Goal: Information Seeking & Learning: Learn about a topic

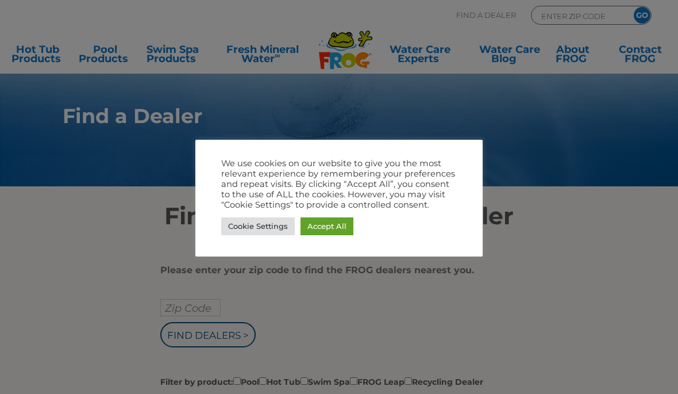
click at [324, 227] on link "Accept All" at bounding box center [327, 226] width 53 height 18
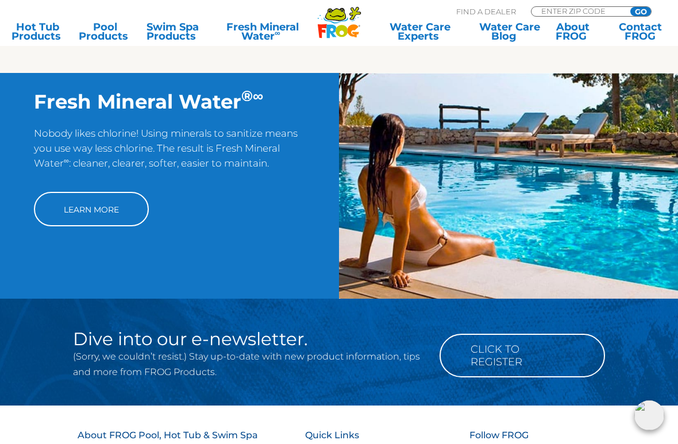
scroll to position [801, 0]
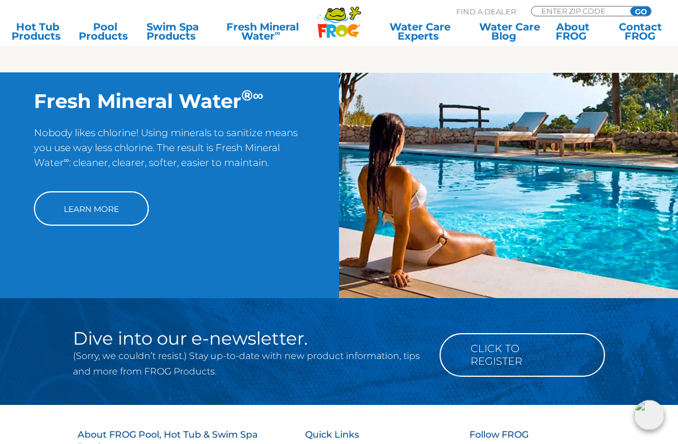
click at [98, 223] on link "Learn More" at bounding box center [91, 209] width 115 height 34
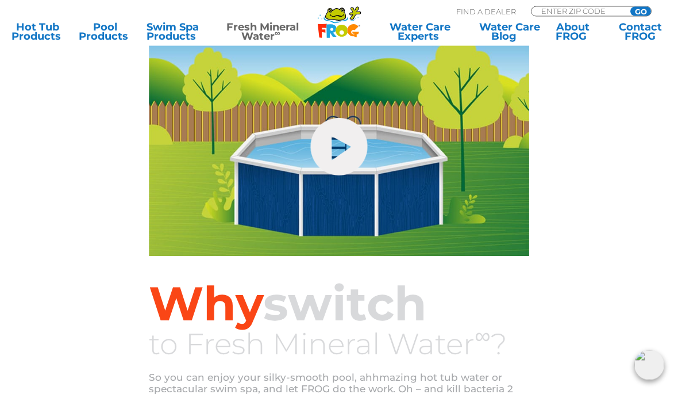
scroll to position [129, 0]
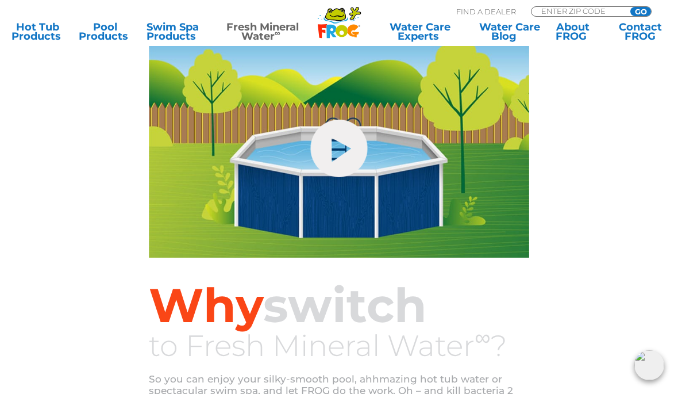
click at [342, 147] on link "hide-me" at bounding box center [338, 148] width 57 height 57
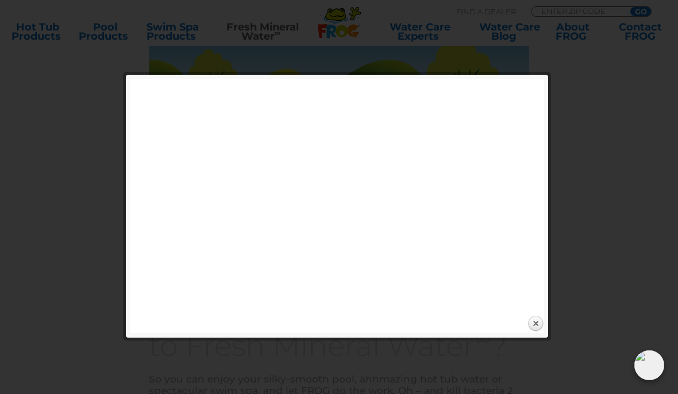
click at [533, 320] on link "Close" at bounding box center [535, 323] width 17 height 17
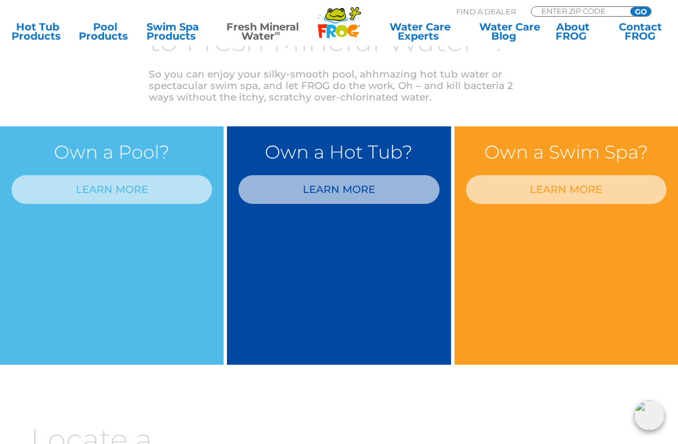
scroll to position [435, 0]
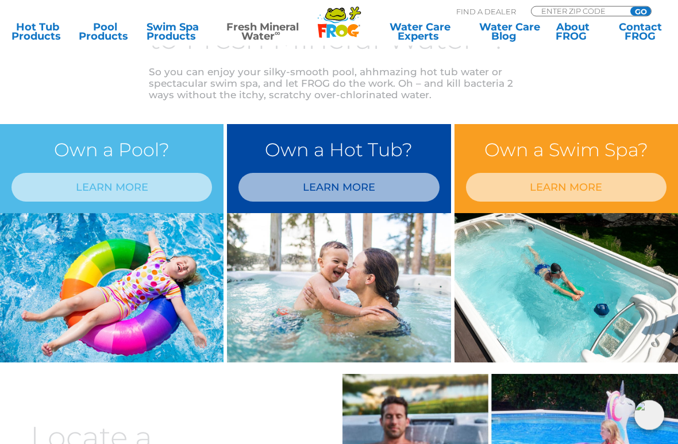
click at [129, 187] on link "LEARN MORE" at bounding box center [111, 188] width 201 height 29
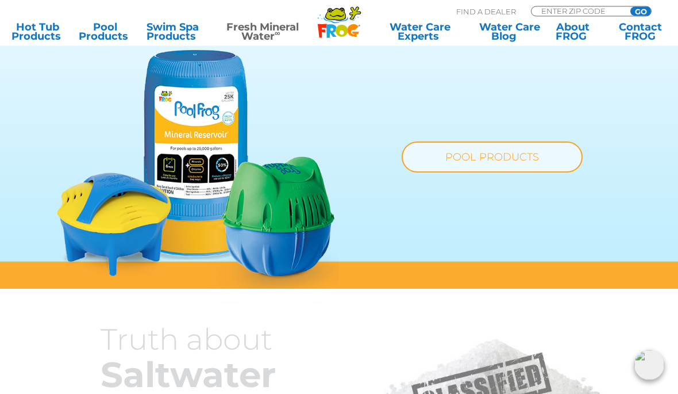
scroll to position [752, 0]
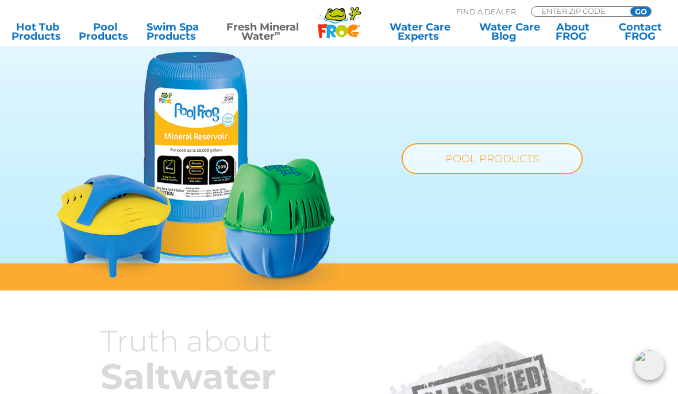
click at [494, 159] on link "POOL PRODUCTS" at bounding box center [492, 158] width 181 height 31
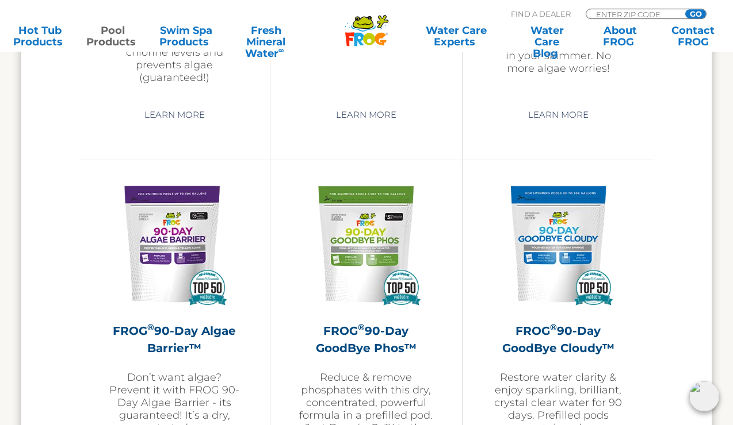
scroll to position [3467, 0]
